Goal: Task Accomplishment & Management: Manage account settings

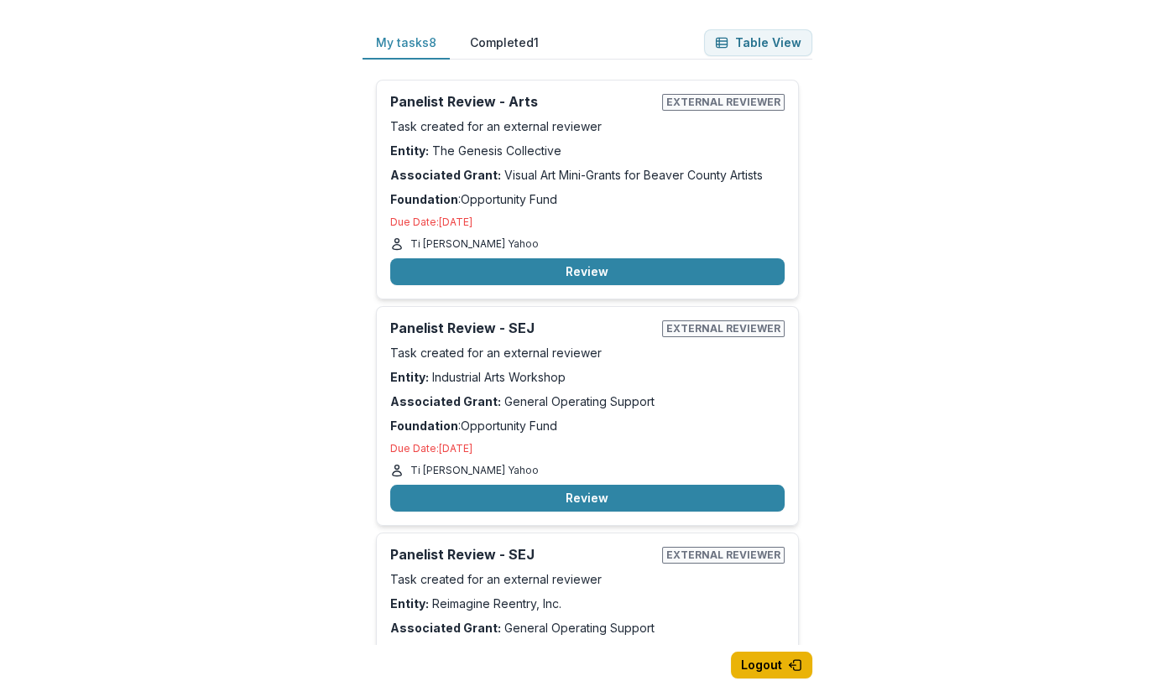
click at [775, 664] on button "Logout" at bounding box center [771, 665] width 81 height 27
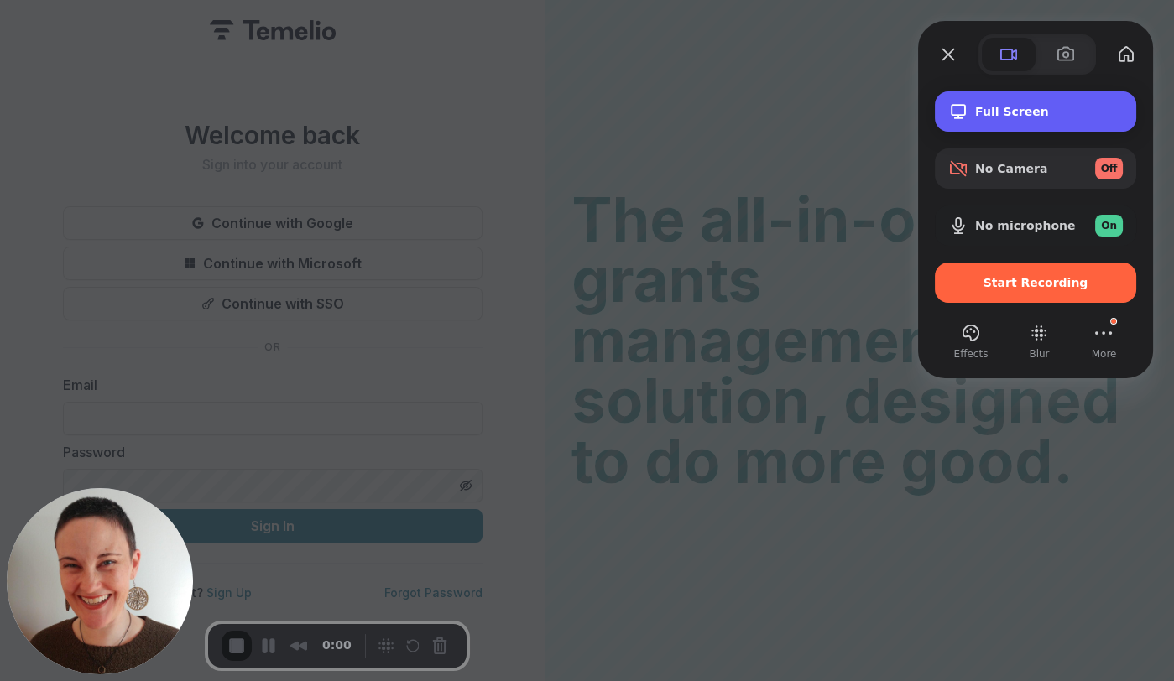
click at [1013, 107] on span "Full Screen" at bounding box center [1049, 111] width 148 height 13
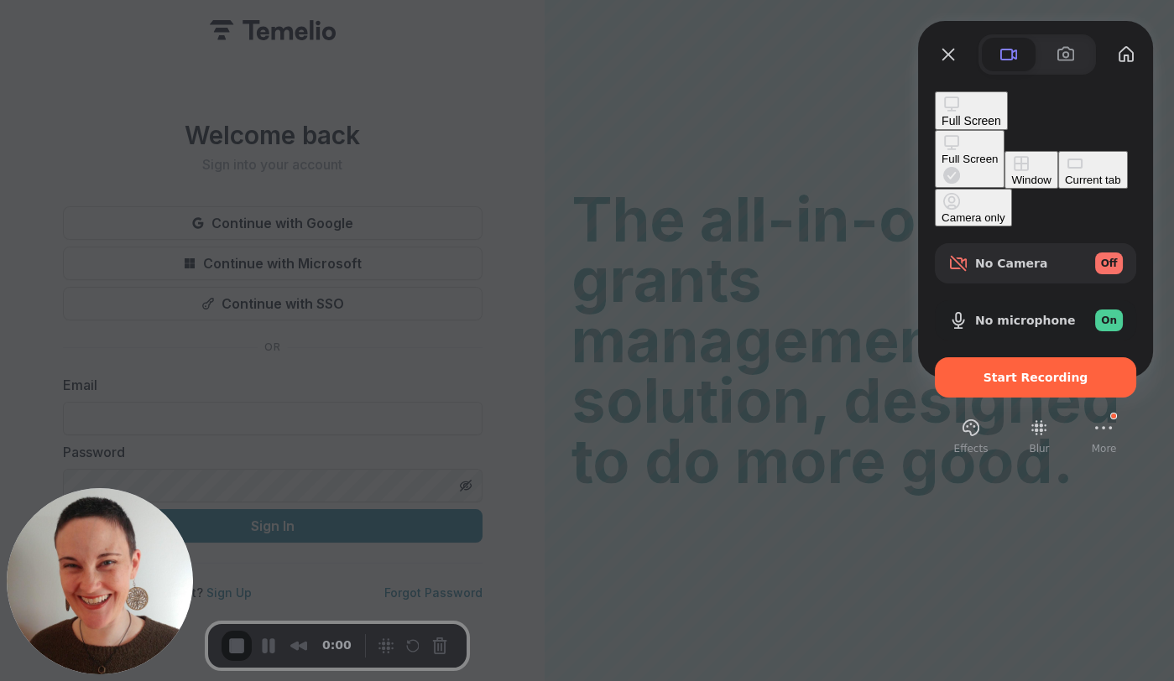
click at [1065, 185] on div "Current tab" at bounding box center [1093, 180] width 56 height 13
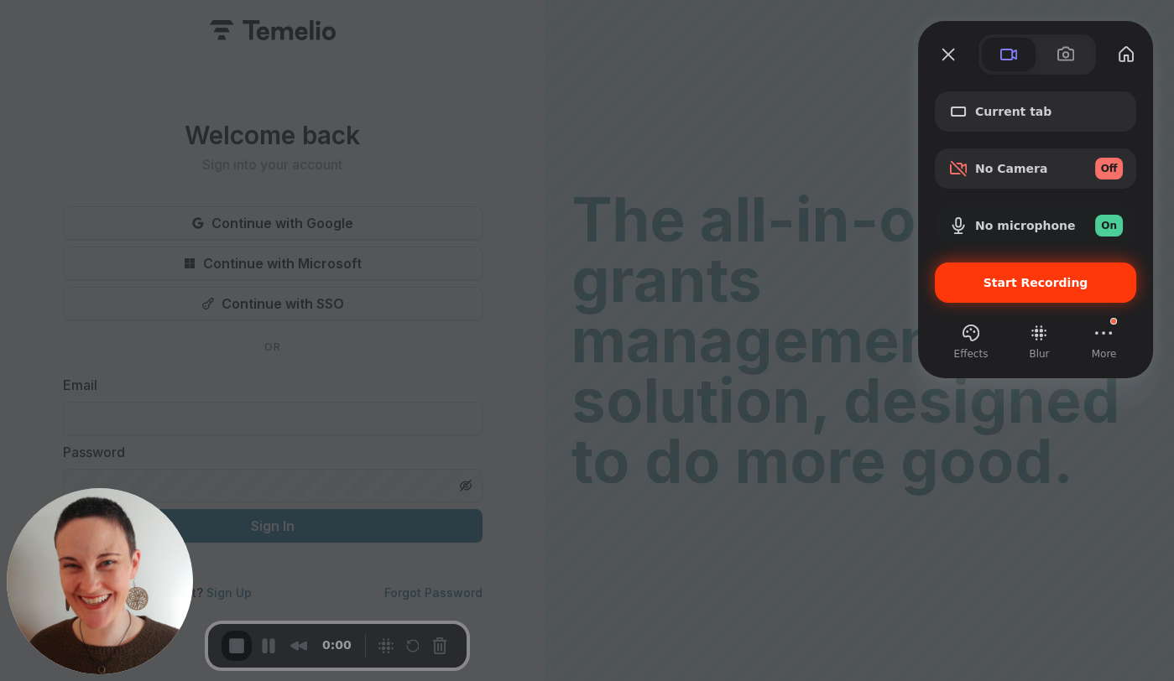
click at [1018, 286] on span "Start Recording" at bounding box center [1035, 282] width 105 height 13
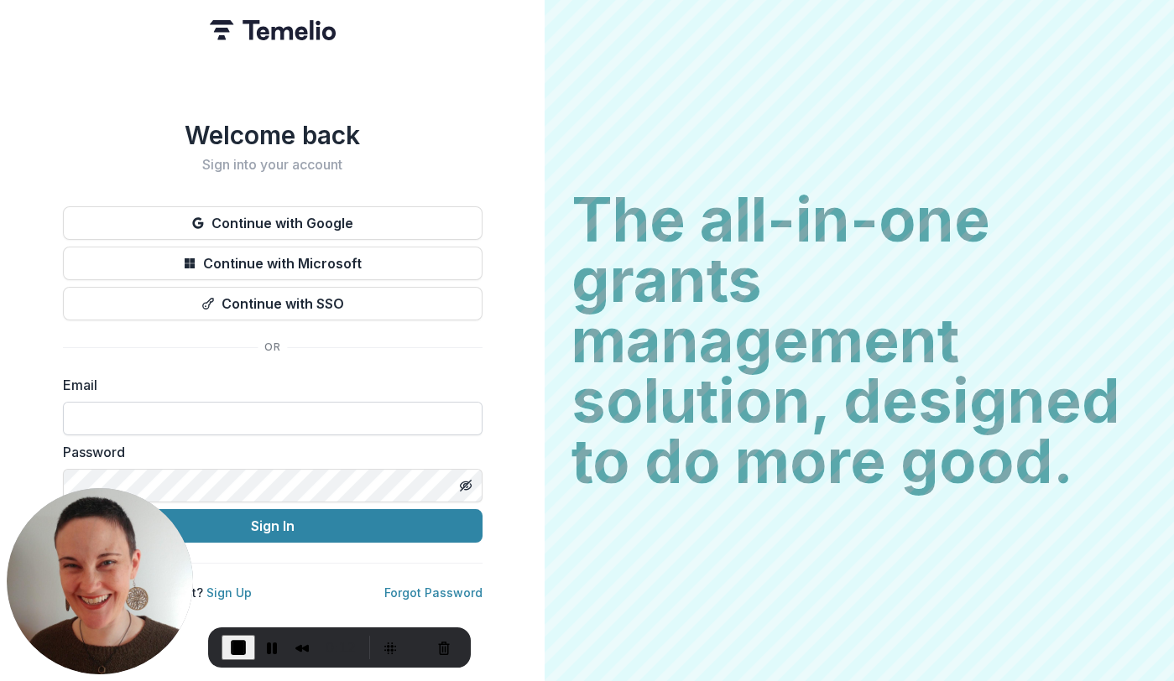
click at [324, 423] on input at bounding box center [272, 419] width 419 height 34
type input "**********"
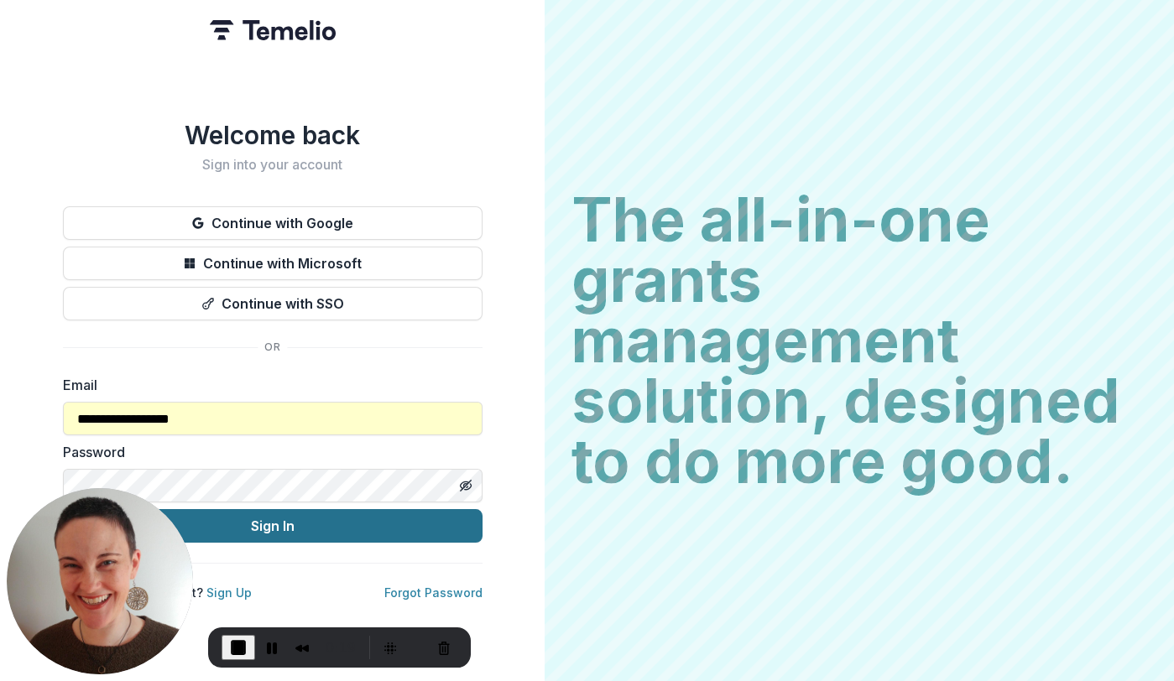
click at [276, 529] on button "Sign In" at bounding box center [272, 526] width 419 height 34
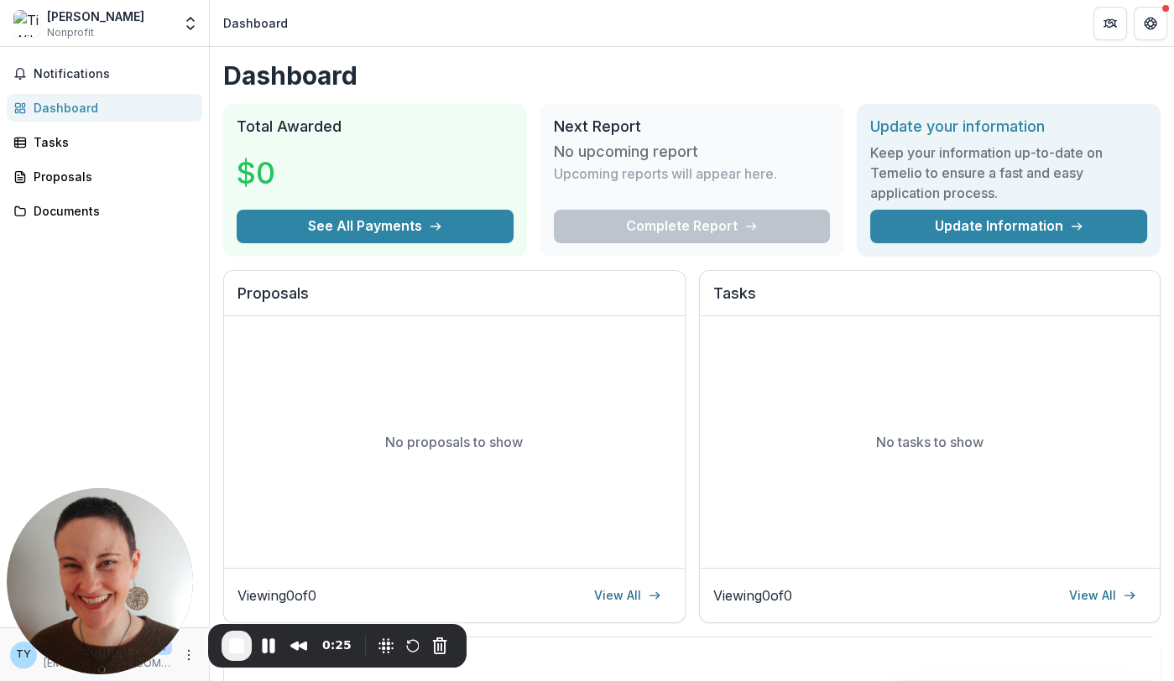
click at [242, 652] on span "End Recording" at bounding box center [237, 646] width 20 height 20
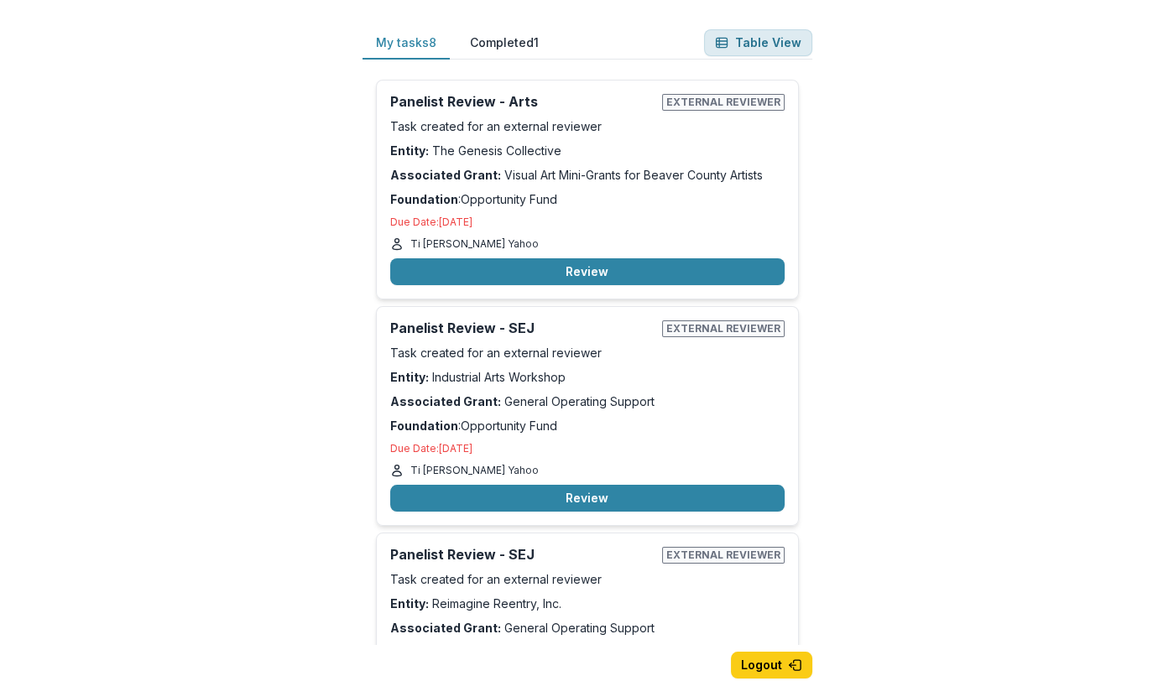
click at [769, 44] on button "Table View" at bounding box center [758, 42] width 108 height 27
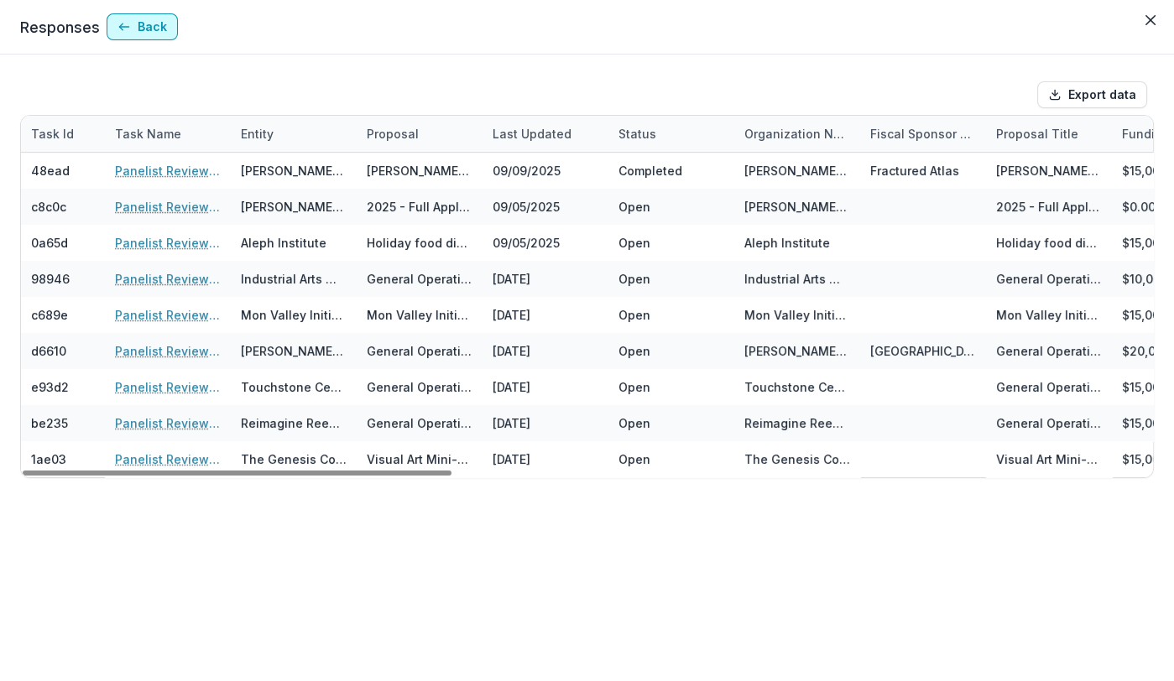
click at [141, 29] on button "Back" at bounding box center [142, 26] width 71 height 27
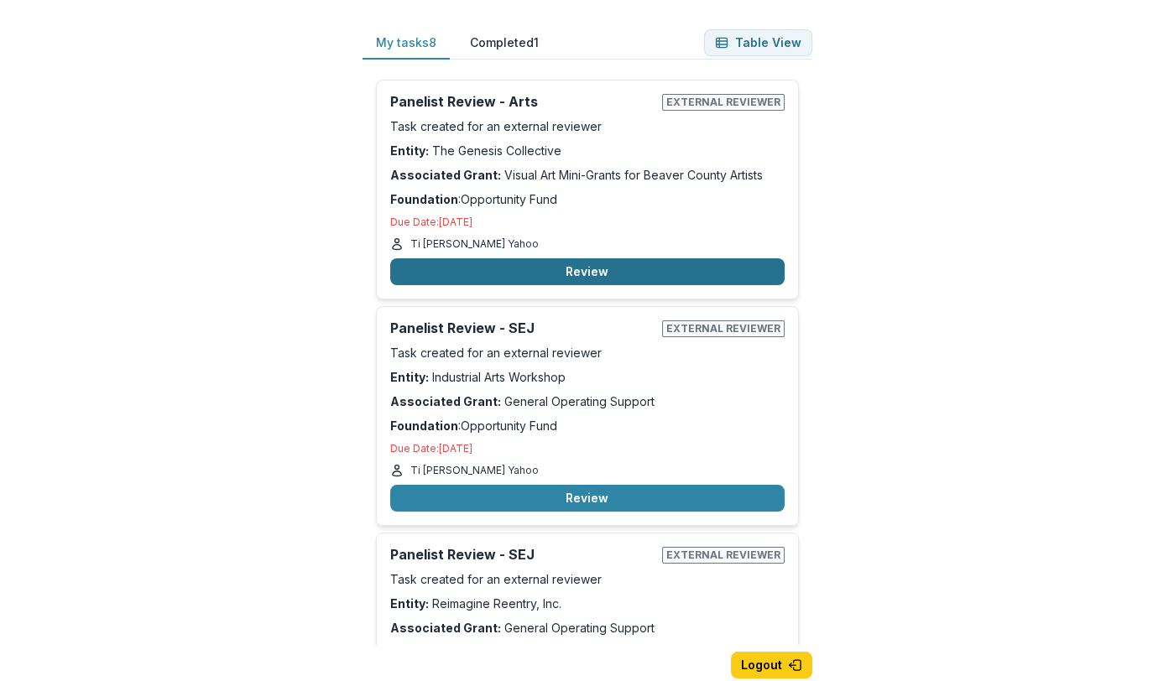
click at [599, 269] on button "Review" at bounding box center [587, 271] width 394 height 27
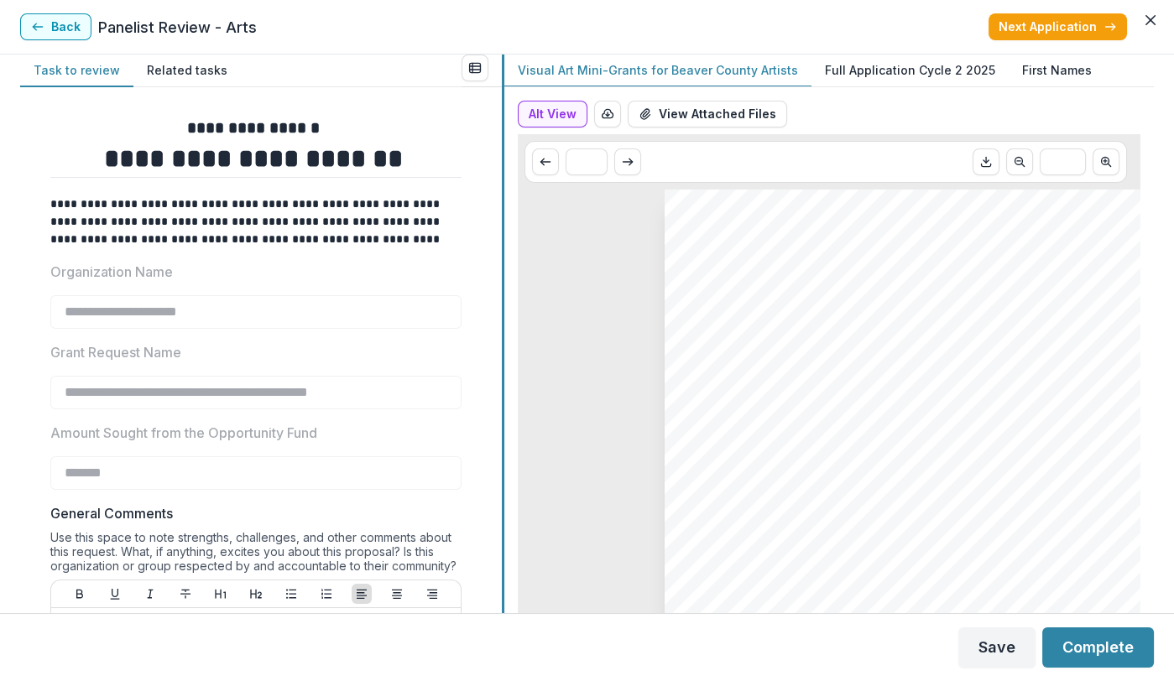
click at [503, 388] on div at bounding box center [503, 334] width 3 height 559
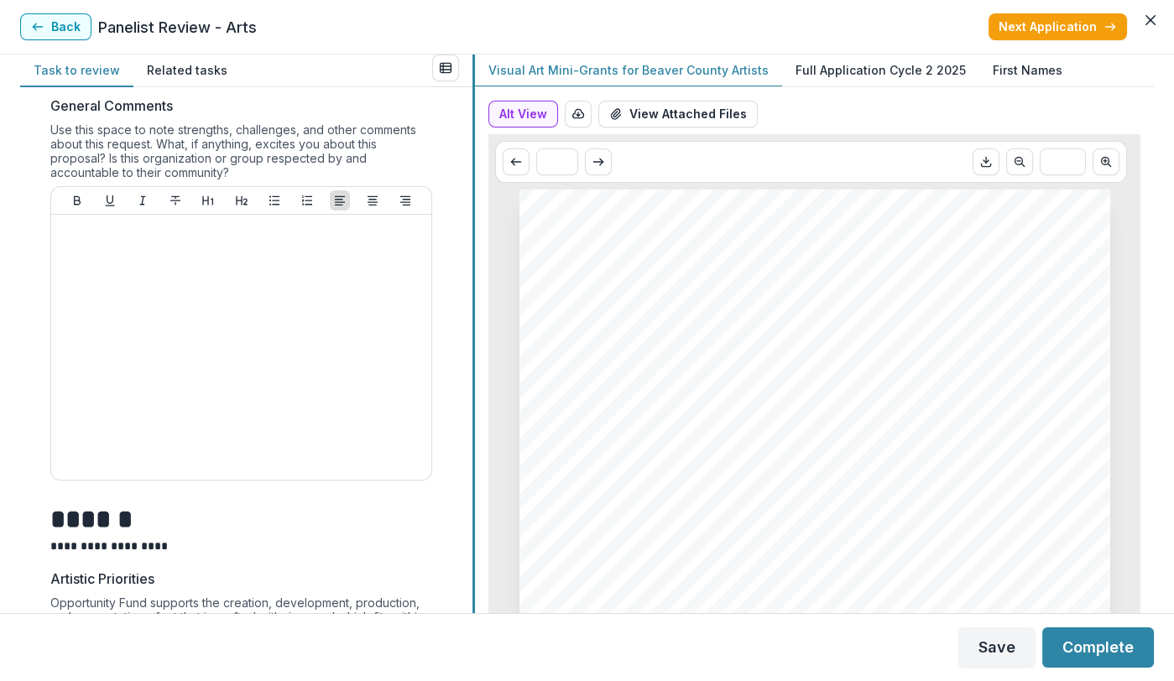
scroll to position [425, 0]
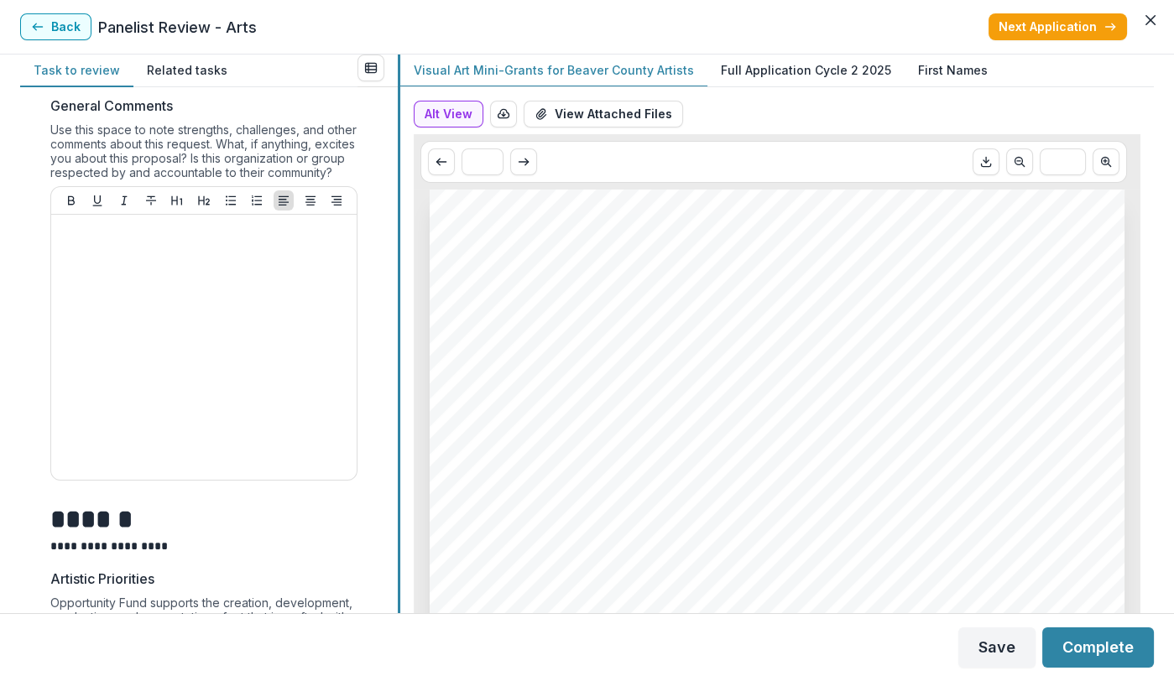
click at [398, 440] on div at bounding box center [399, 334] width 3 height 559
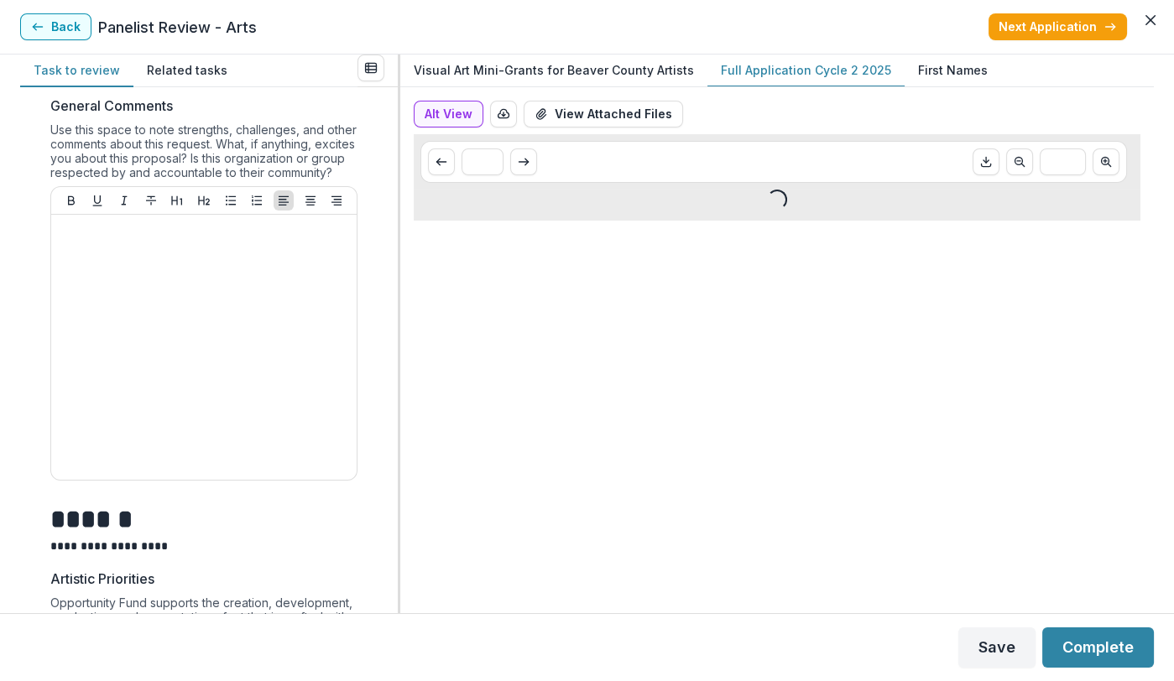
click at [784, 70] on p "Full Application Cycle 2 2025" at bounding box center [806, 70] width 170 height 18
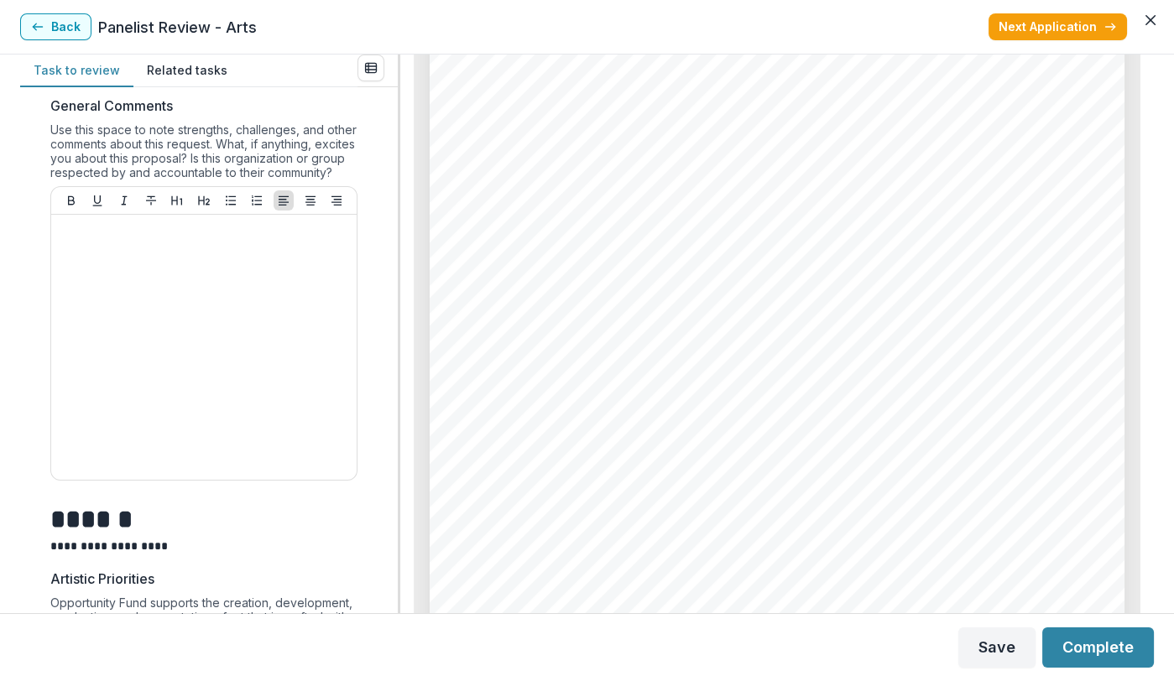
scroll to position [0, 0]
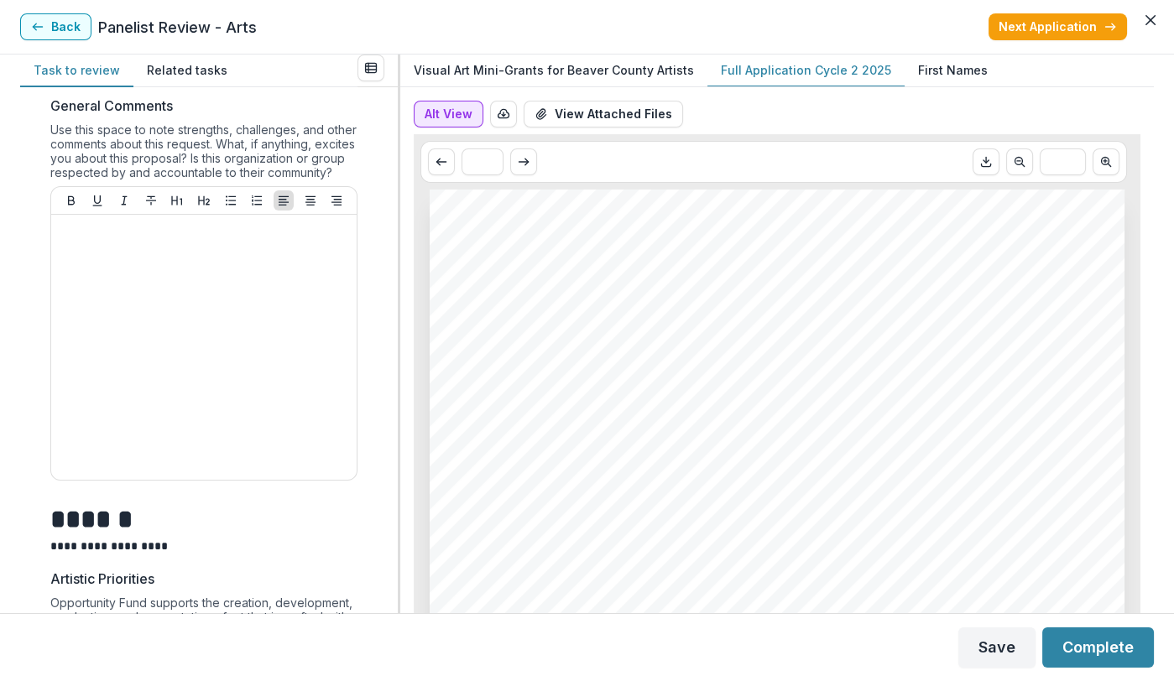
click at [448, 117] on button "Alt View" at bounding box center [449, 114] width 70 height 27
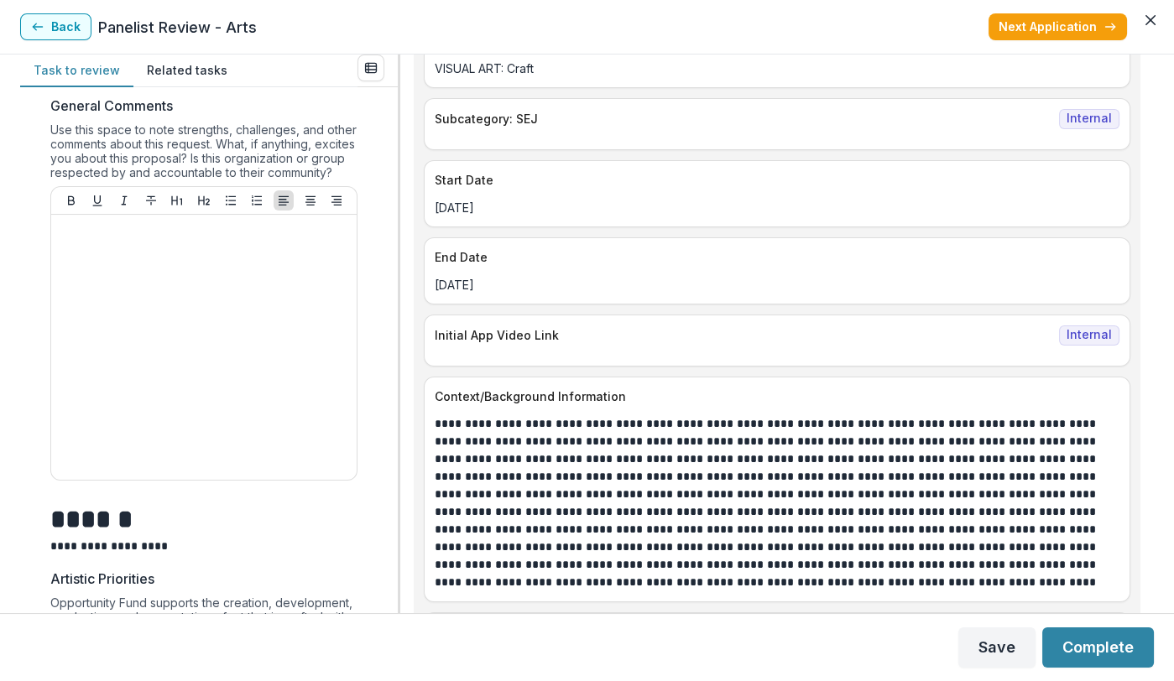
scroll to position [1107, 0]
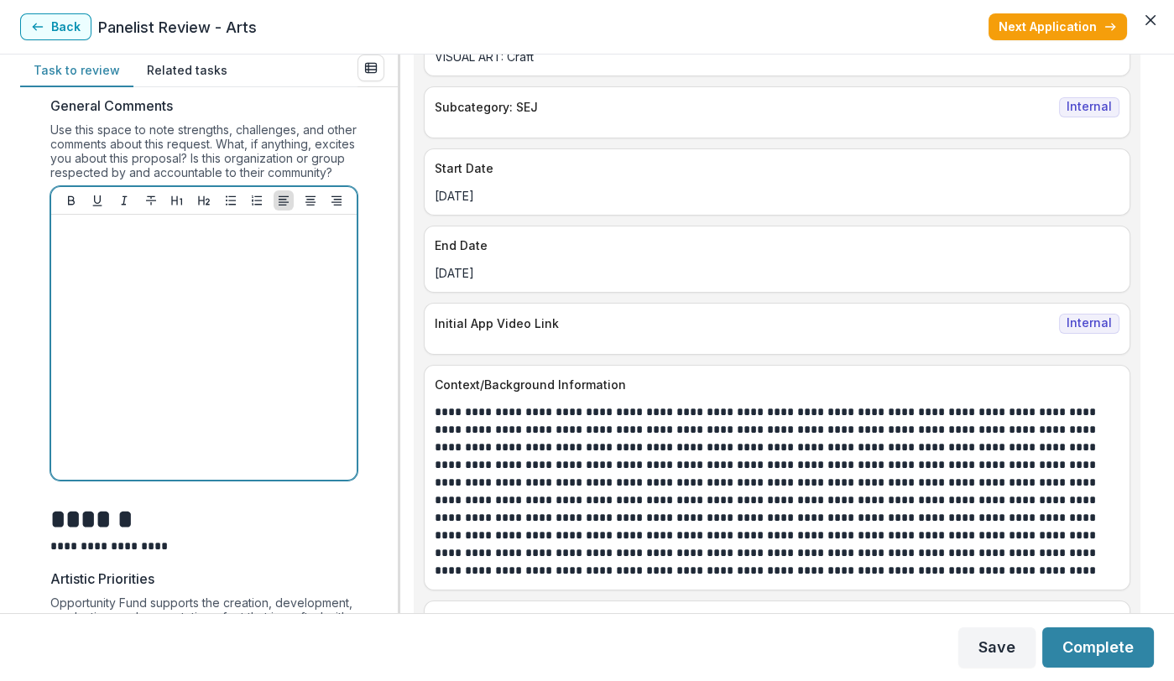
click at [123, 290] on div at bounding box center [204, 347] width 292 height 252
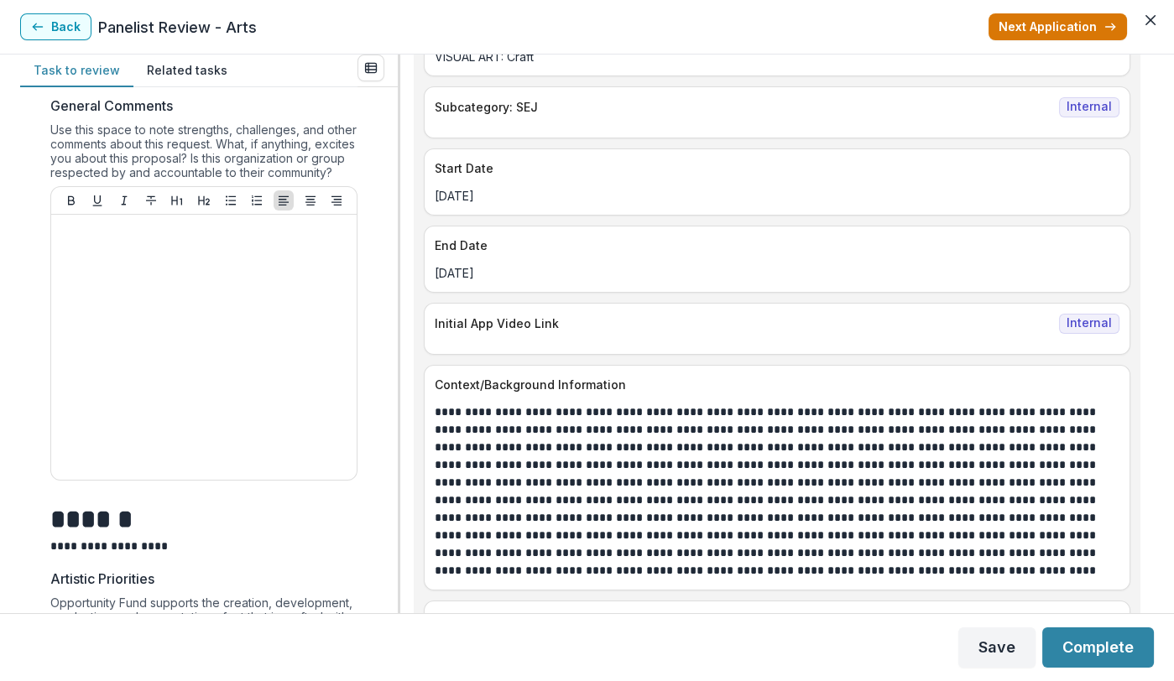
click at [1080, 26] on button "Next Application" at bounding box center [1057, 26] width 138 height 27
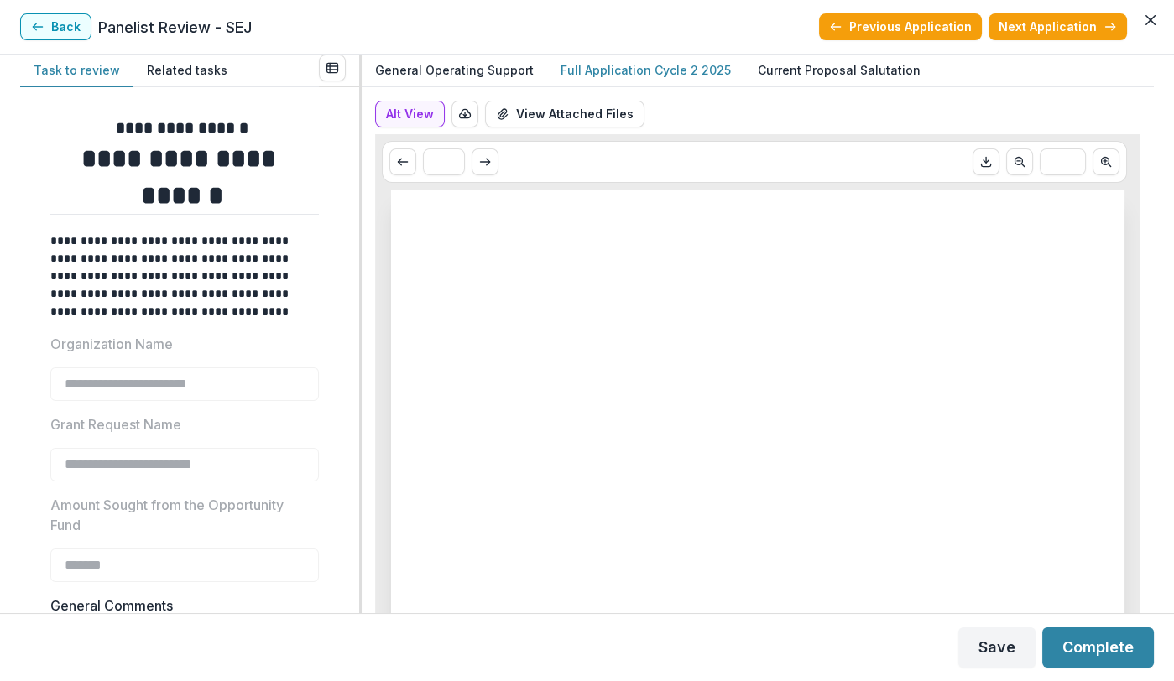
click at [639, 68] on p "Full Application Cycle 2 2025" at bounding box center [645, 70] width 170 height 18
click at [408, 112] on button "Alt View" at bounding box center [410, 114] width 70 height 27
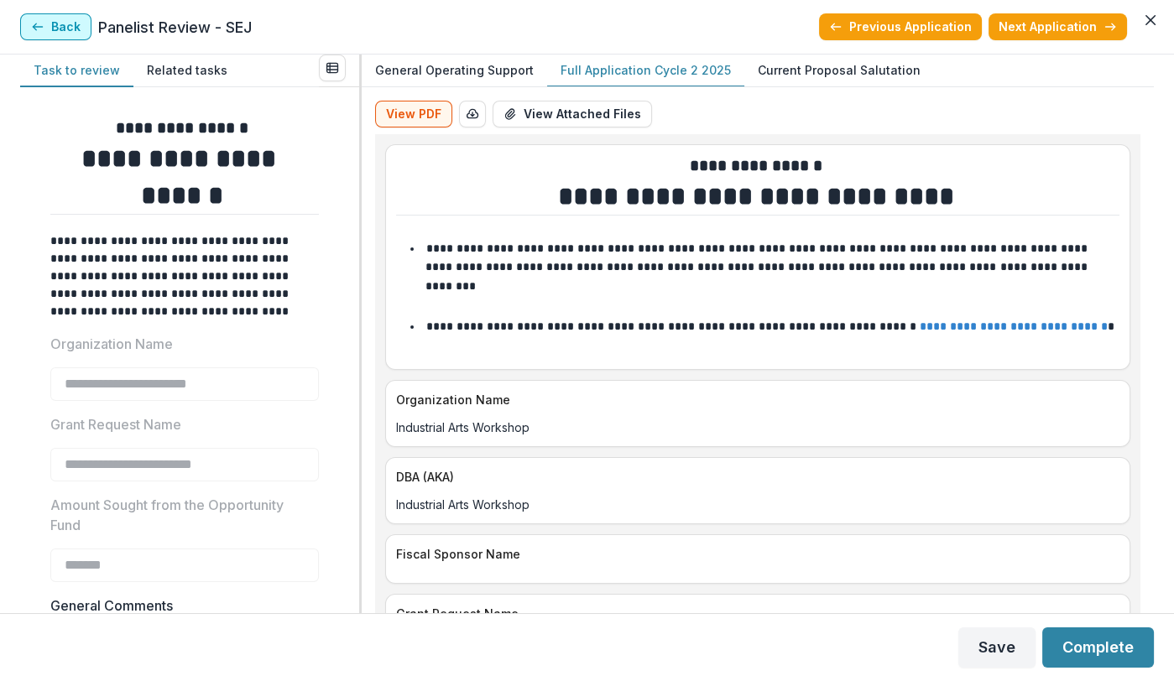
click at [57, 28] on button "Back" at bounding box center [55, 26] width 71 height 27
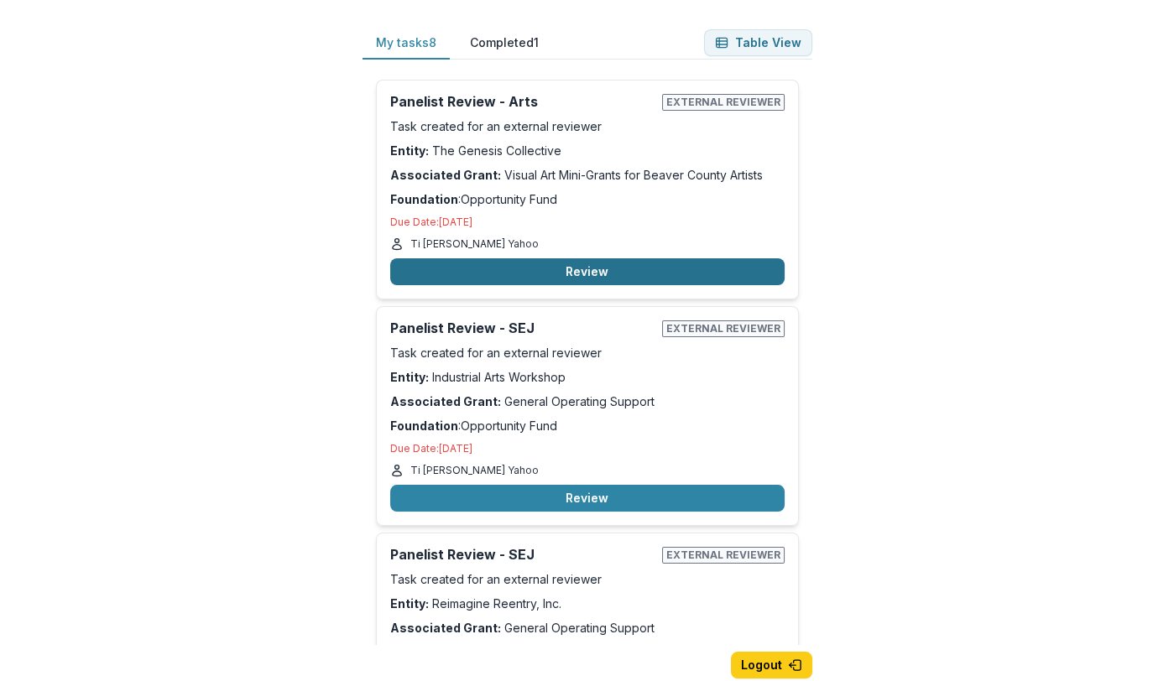
click at [538, 263] on button "Review" at bounding box center [587, 271] width 394 height 27
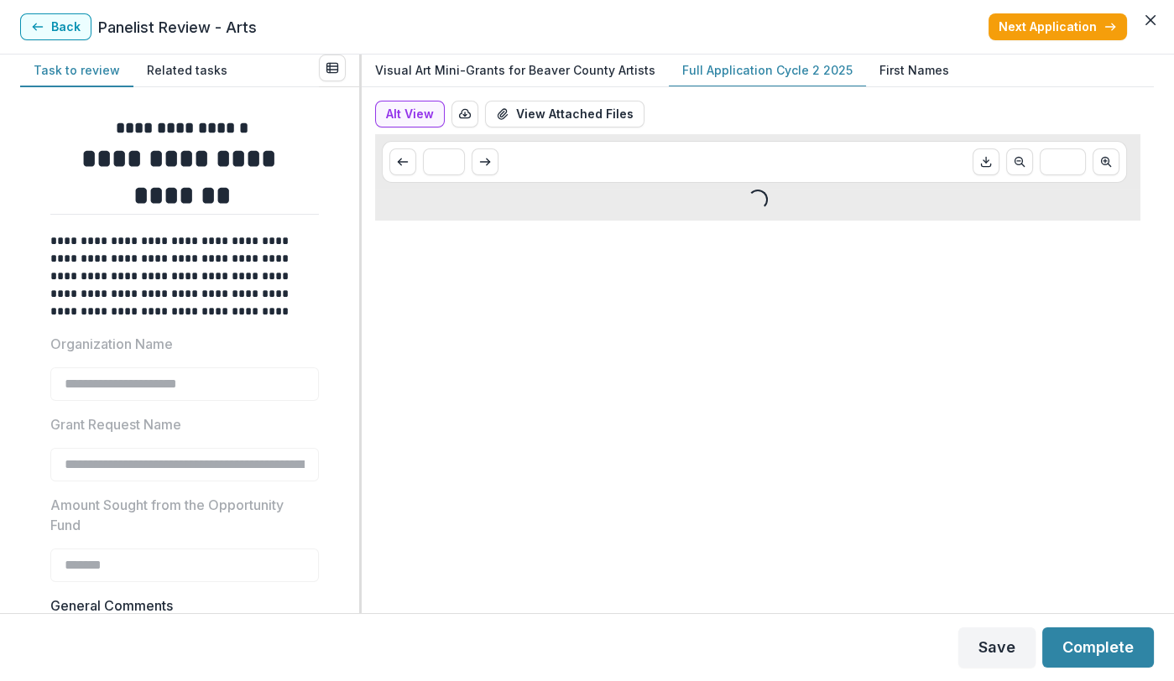
click at [765, 65] on p "Full Application Cycle 2 2025" at bounding box center [767, 70] width 170 height 18
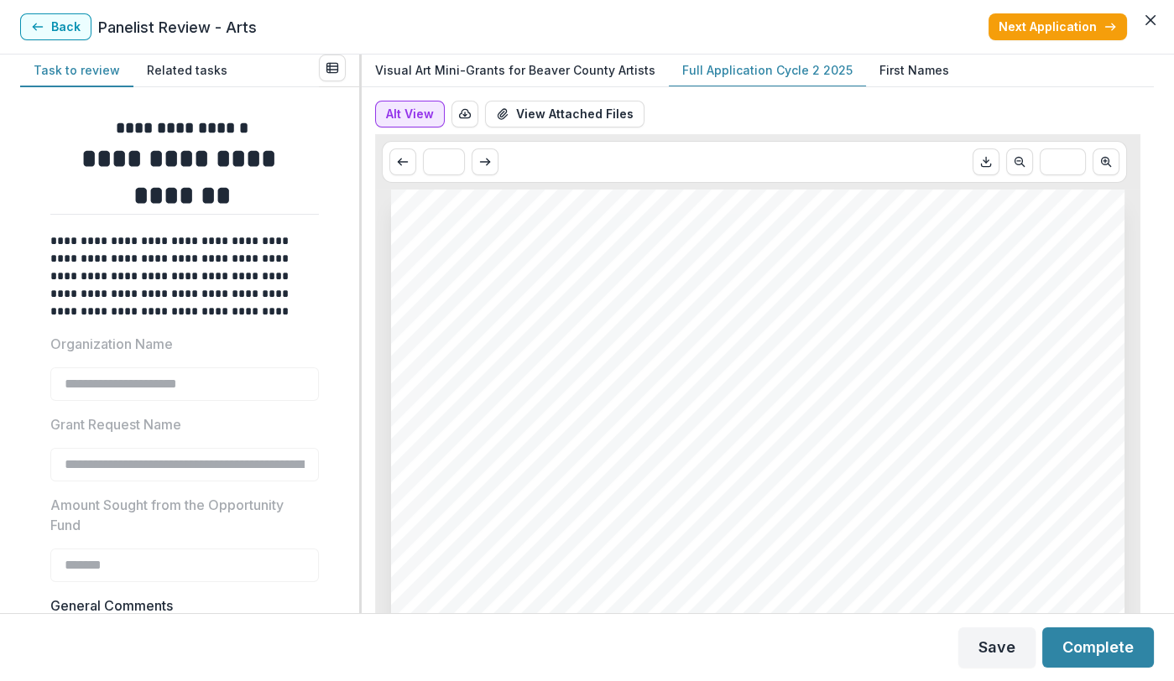
click at [415, 115] on button "Alt View" at bounding box center [410, 114] width 70 height 27
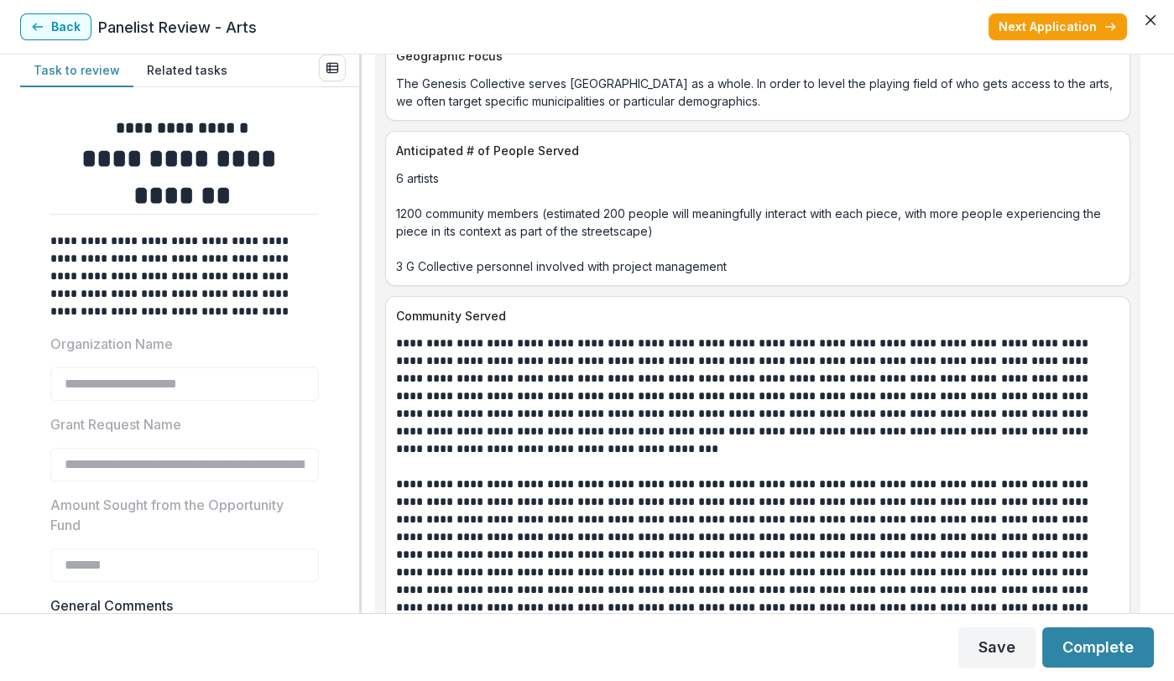
scroll to position [9037, 0]
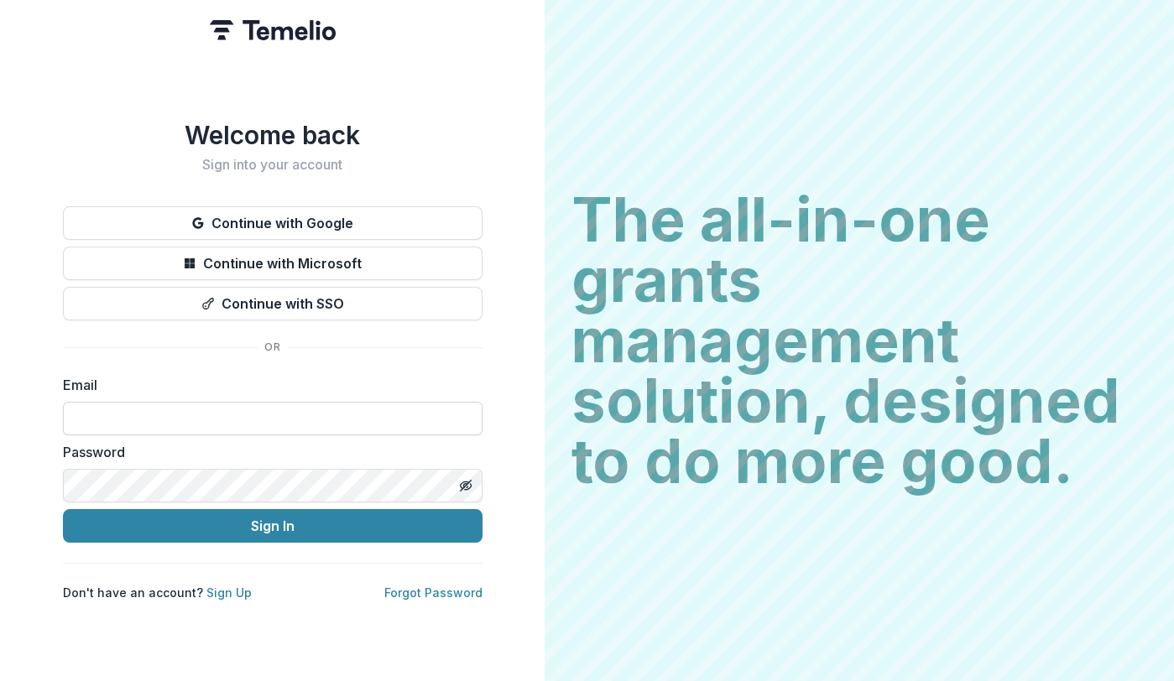
click at [159, 430] on input at bounding box center [272, 419] width 419 height 34
type input "**********"
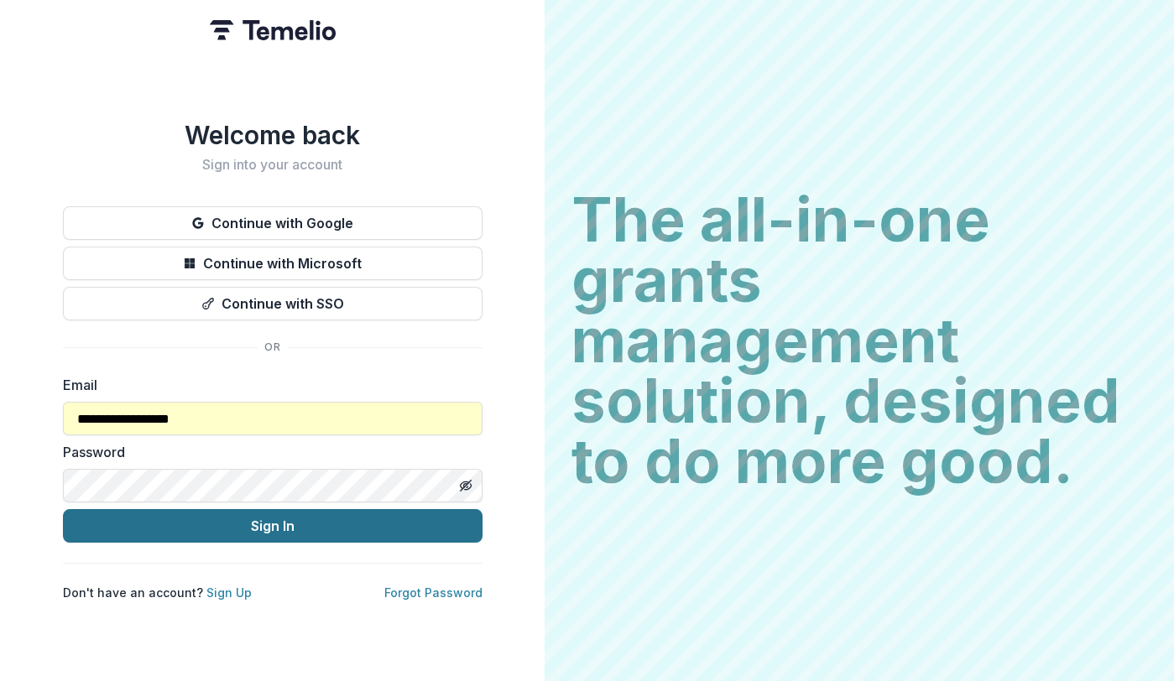
click at [220, 532] on button "Sign In" at bounding box center [272, 526] width 419 height 34
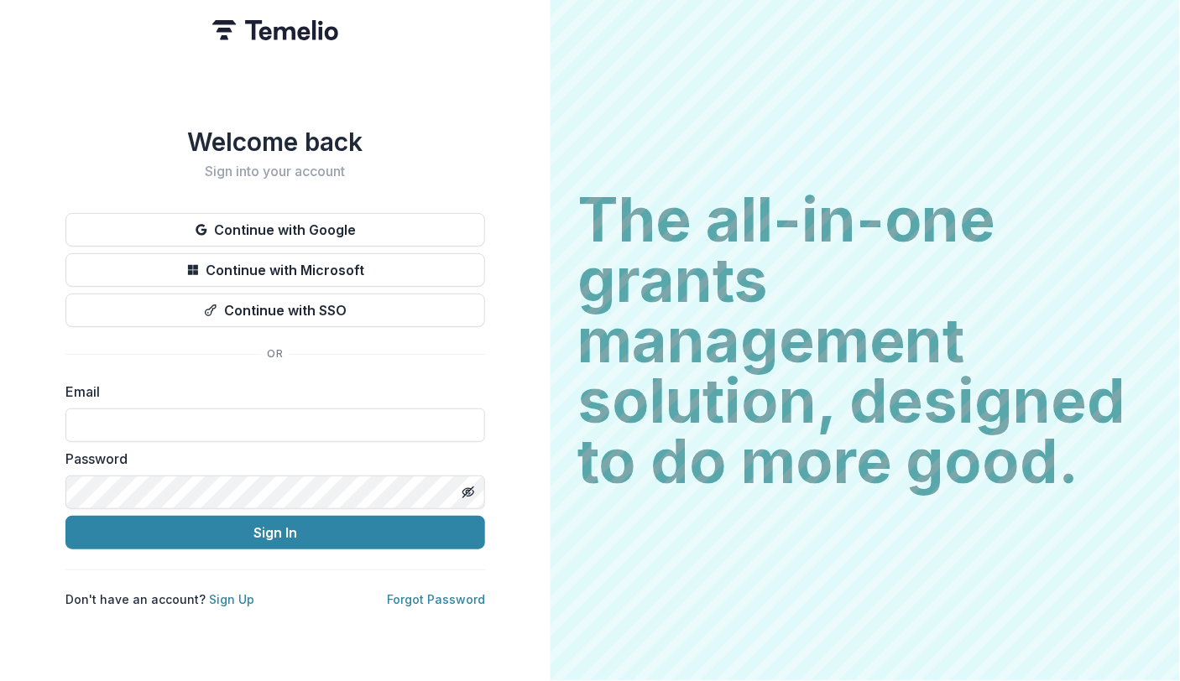
click at [295, 415] on input at bounding box center [274, 426] width 419 height 34
click at [342, 409] on input at bounding box center [274, 426] width 419 height 34
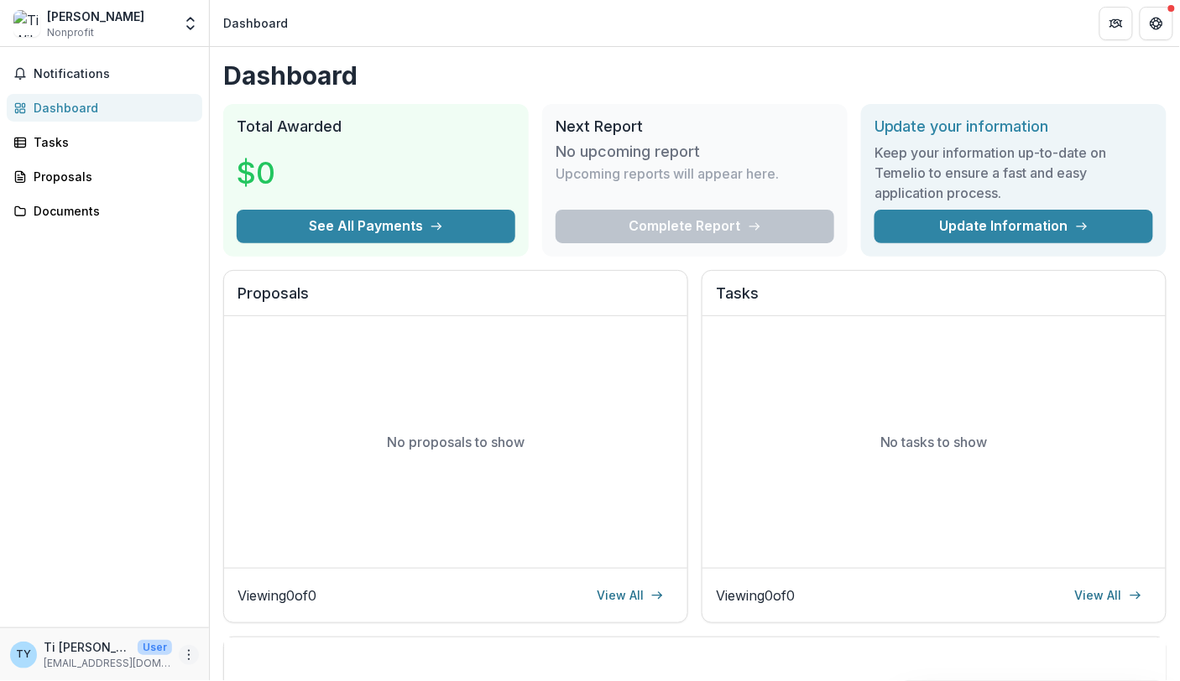
click at [185, 658] on icon "More" at bounding box center [188, 655] width 13 height 13
click at [261, 657] on button "Logout" at bounding box center [301, 647] width 180 height 28
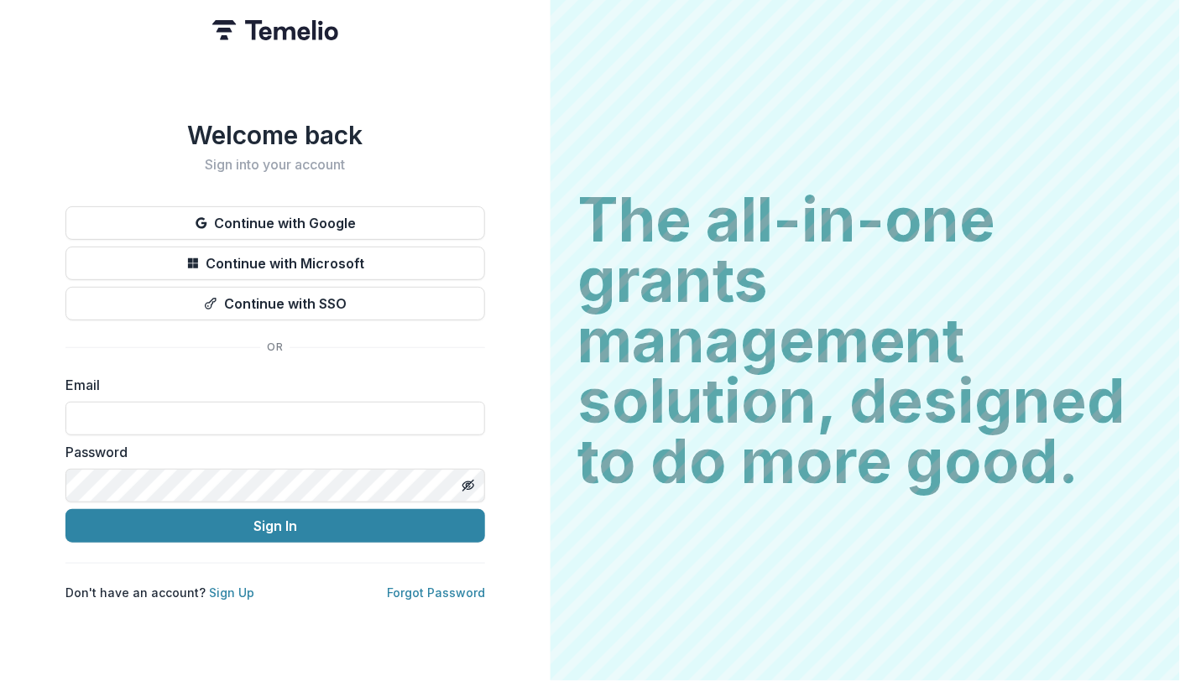
type input "**********"
